Goal: Task Accomplishment & Management: Complete application form

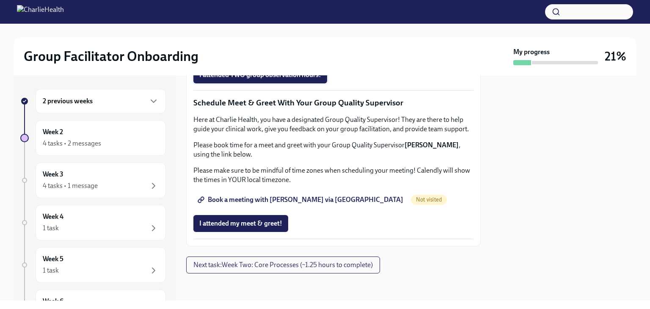
scroll to position [775, 0]
click at [244, 79] on span "I attended TWO group observation hours!" at bounding box center [260, 75] width 122 height 8
click at [347, 78] on span "Completed" at bounding box center [355, 74] width 32 height 7
click at [274, 83] on div "I attended TWO group observation hours! Completed" at bounding box center [282, 74] width 178 height 17
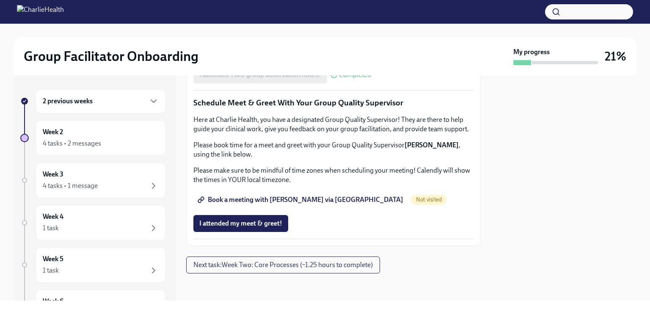
scroll to position [845, 0]
click at [411, 201] on span "Not visited" at bounding box center [429, 199] width 36 height 6
click at [305, 199] on span "Book a meeting with [PERSON_NAME] via [GEOGRAPHIC_DATA]" at bounding box center [301, 199] width 204 height 8
click at [337, 265] on span "Next task : Week Two: Core Processes (~1.25 hours to complete)" at bounding box center [282, 265] width 179 height 8
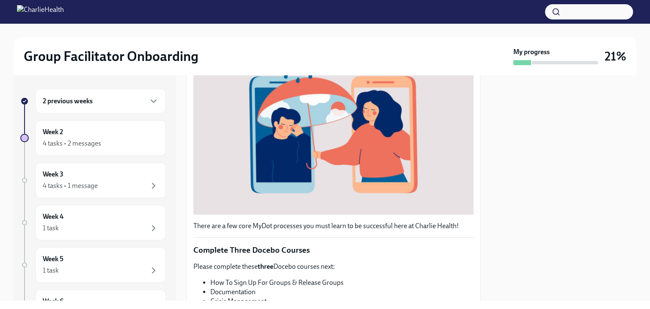
scroll to position [162, 0]
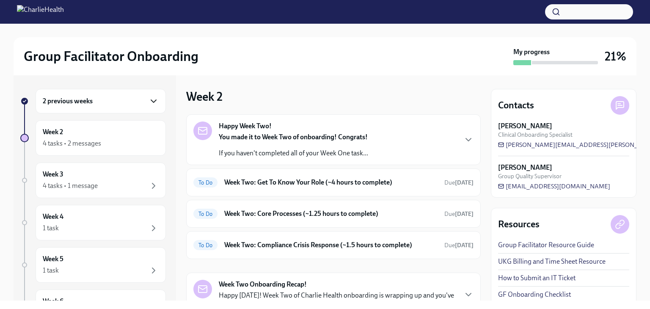
click at [148, 102] on icon "button" at bounding box center [153, 101] width 10 height 10
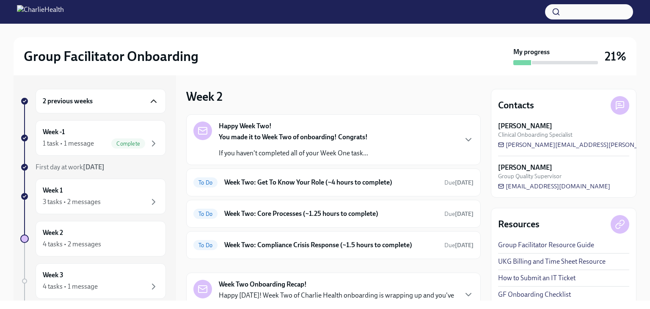
click at [545, 262] on link "UKG Billing and Time Sheet Resource" at bounding box center [551, 261] width 107 height 9
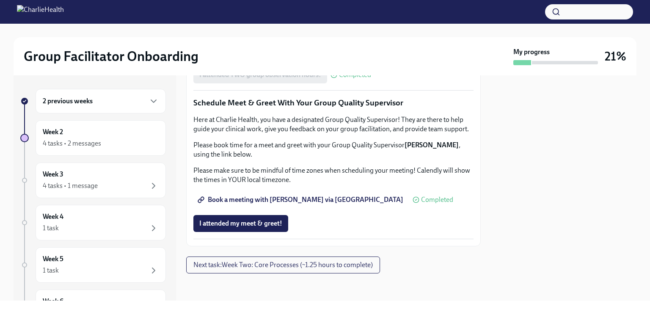
scroll to position [1024, 0]
click at [148, 103] on icon "button" at bounding box center [153, 101] width 10 height 10
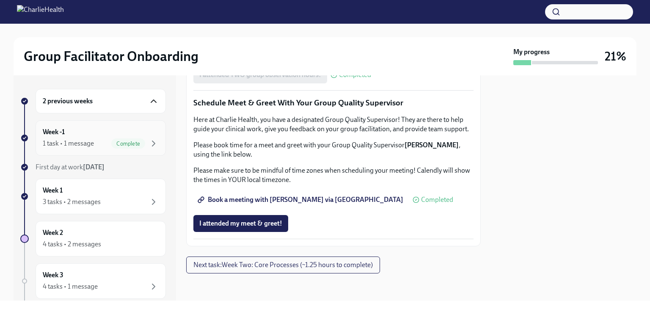
click at [54, 141] on div "1 task • 1 message" at bounding box center [68, 143] width 51 height 9
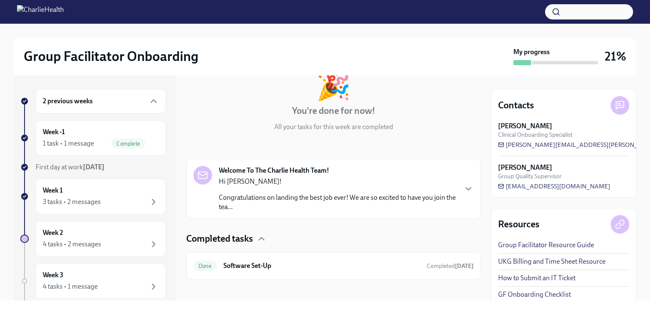
scroll to position [62, 0]
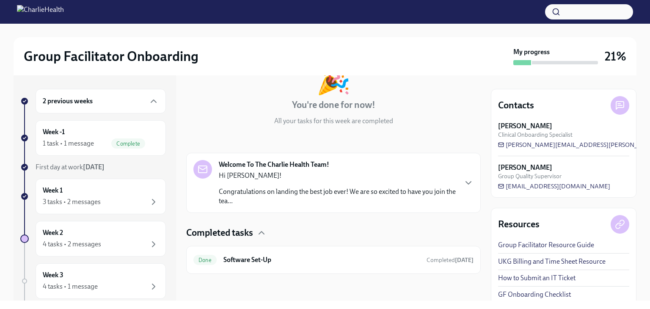
click at [316, 187] on p "Congratulations on landing the best job ever! We are so excited to have you joi…" at bounding box center [338, 196] width 238 height 19
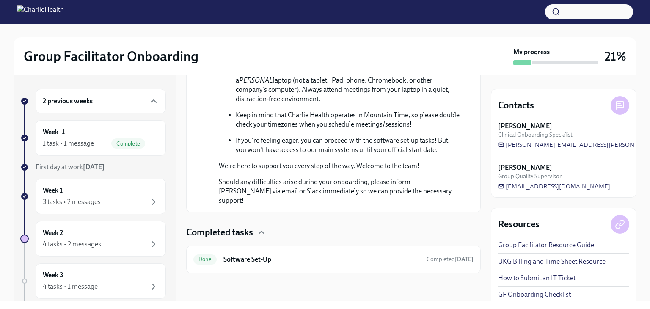
scroll to position [489, 0]
click at [438, 255] on span "Completed [DATE]" at bounding box center [449, 258] width 47 height 7
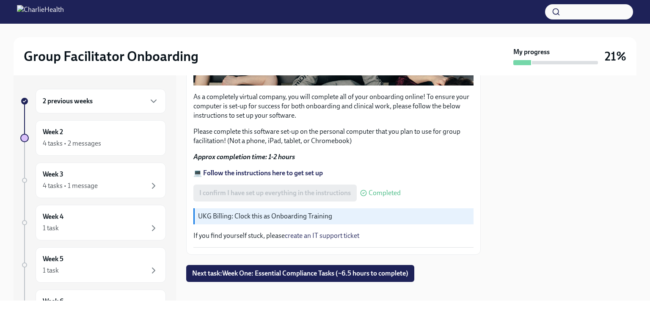
scroll to position [283, 0]
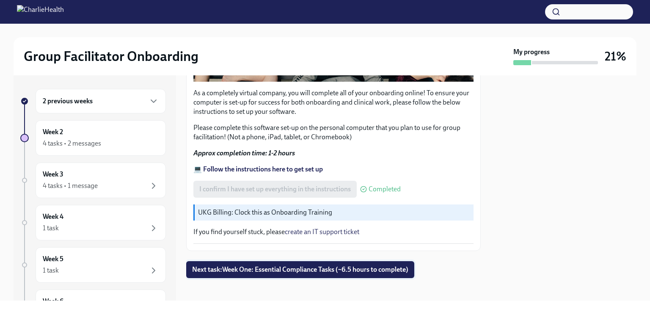
click at [293, 265] on span "Next task : Week One: Essential Compliance Tasks (~6.5 hours to complete)" at bounding box center [300, 269] width 216 height 8
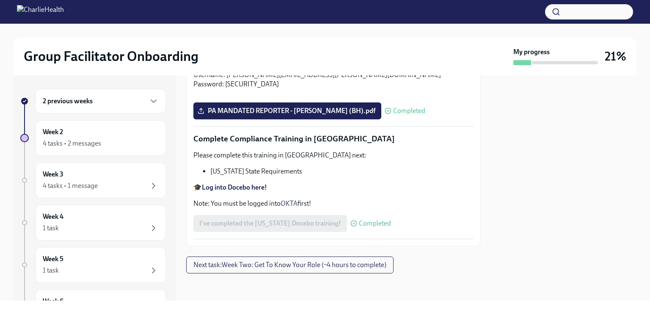
scroll to position [1865, 0]
click at [256, 263] on span "Next task : Week Two: Get To Know Your Role (~4 hours to complete)" at bounding box center [289, 265] width 193 height 8
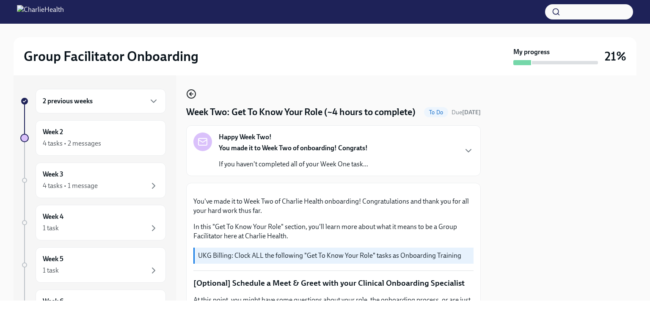
click at [191, 93] on icon "button" at bounding box center [191, 94] width 10 height 10
